Goal: Find specific page/section: Find specific page/section

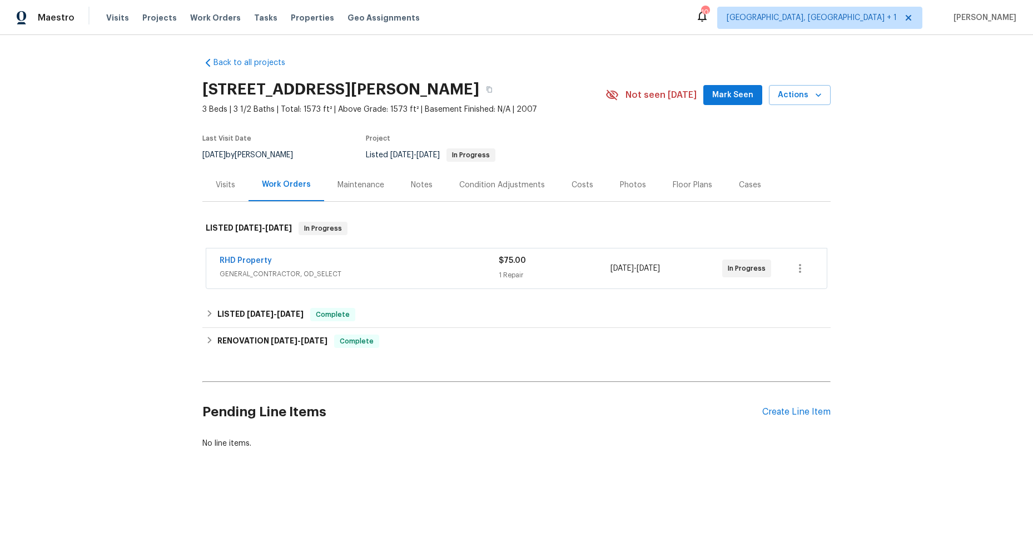
click at [391, 265] on div "RHD Property" at bounding box center [359, 261] width 279 height 13
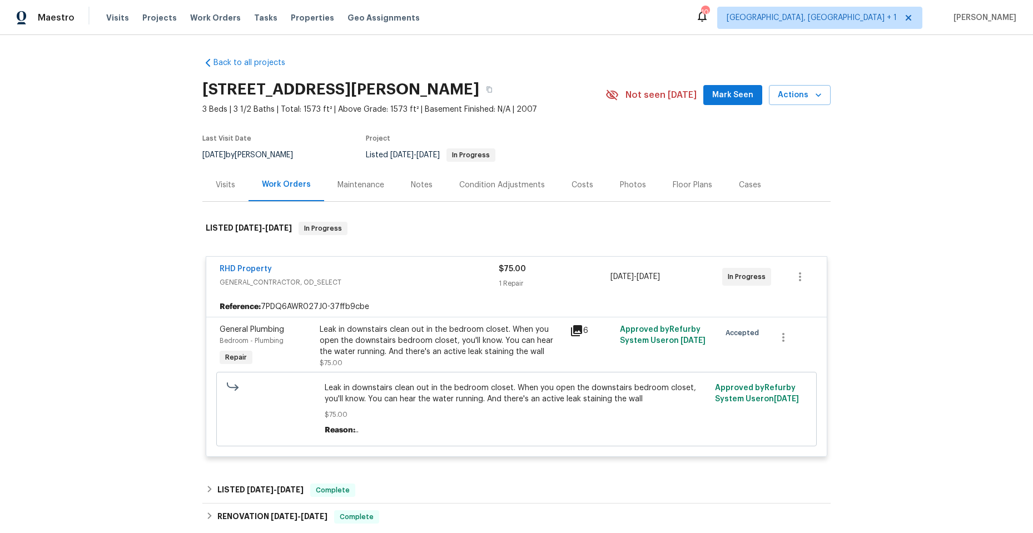
click at [574, 327] on icon at bounding box center [576, 330] width 11 height 11
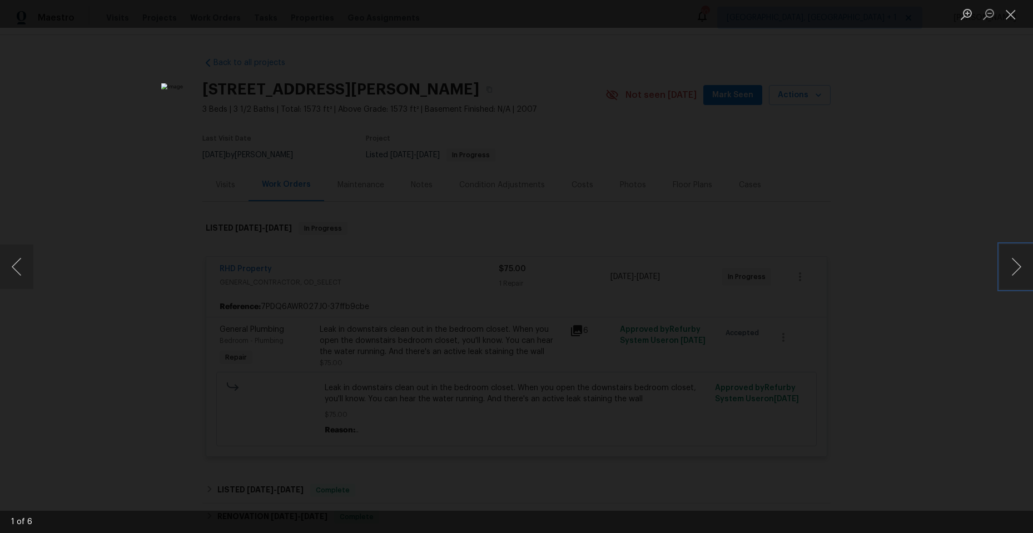
click at [1020, 265] on button "Next image" at bounding box center [1016, 267] width 33 height 44
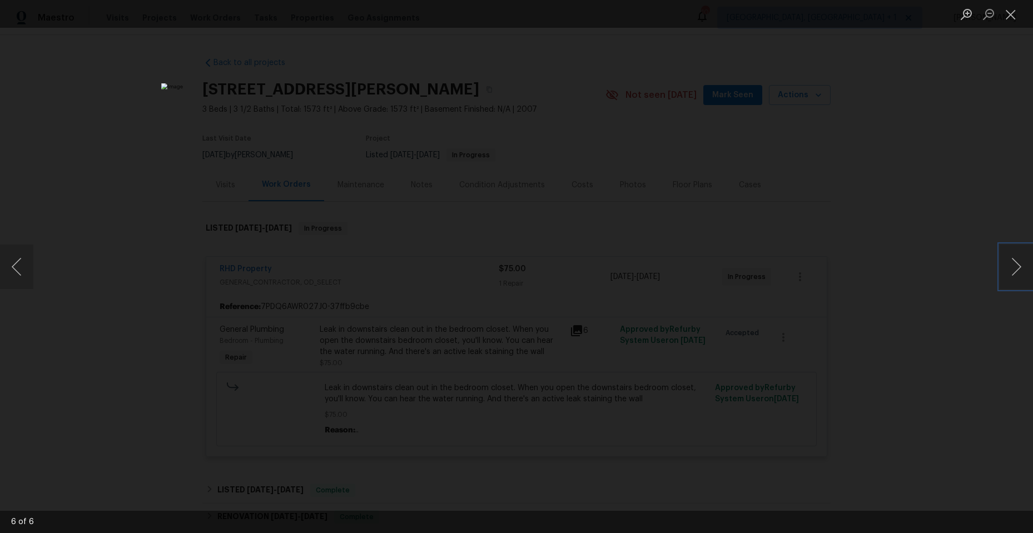
click at [1020, 265] on button "Next image" at bounding box center [1016, 267] width 33 height 44
